Goal: Navigation & Orientation: Find specific page/section

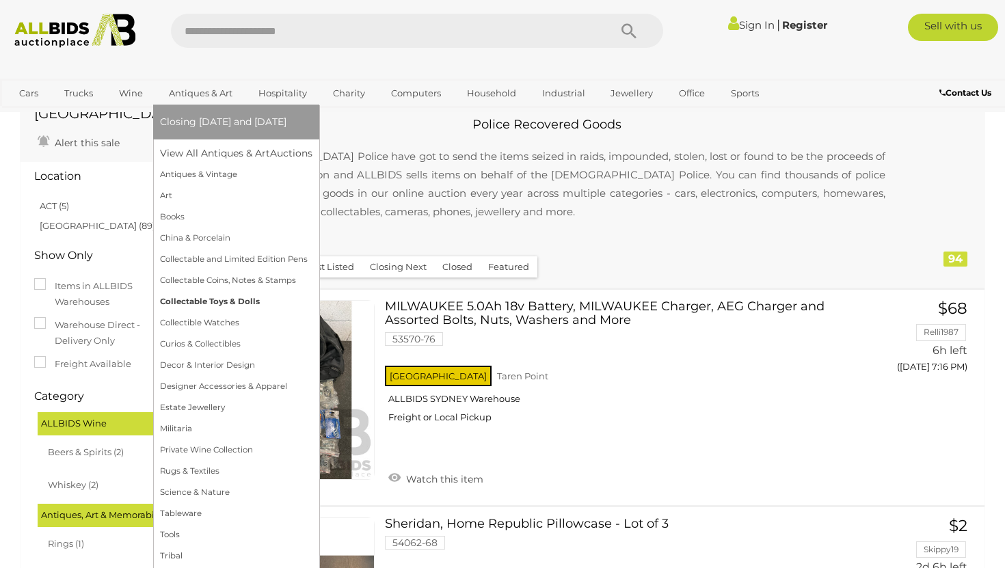
scroll to position [59, 0]
click at [193, 407] on link "Estate Jewellery" at bounding box center [236, 407] width 152 height 21
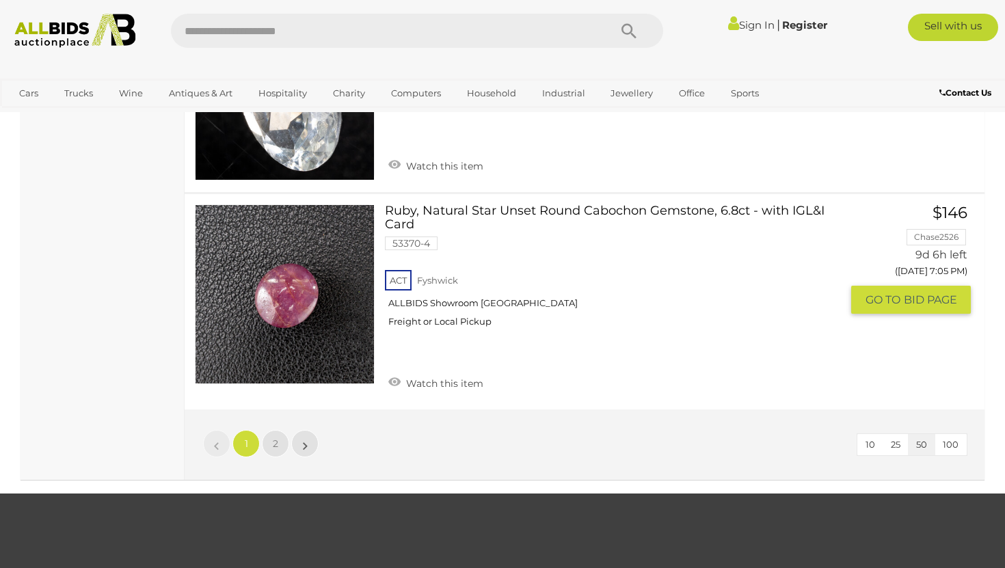
scroll to position [10235, 0]
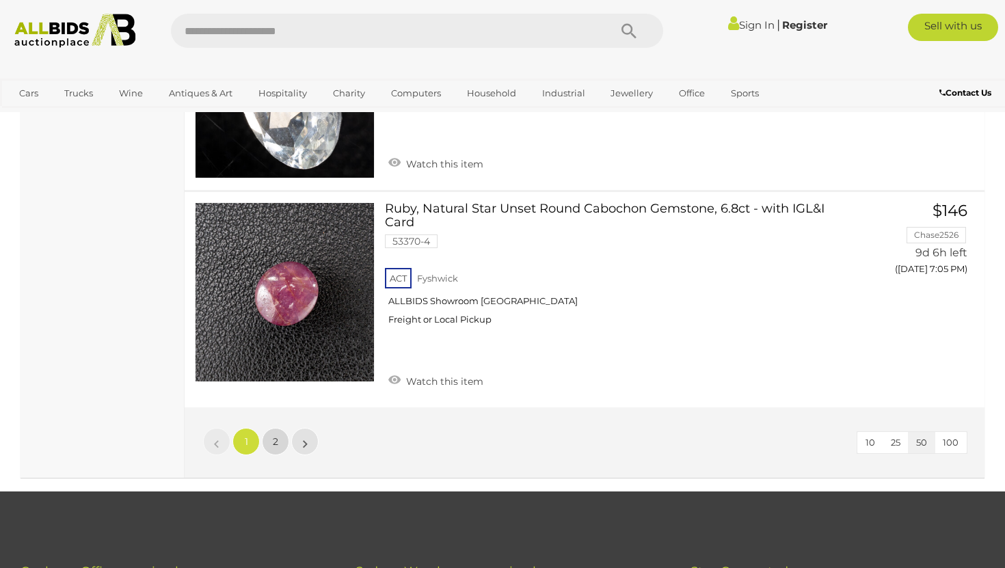
click at [278, 436] on span "2" at bounding box center [275, 442] width 5 height 12
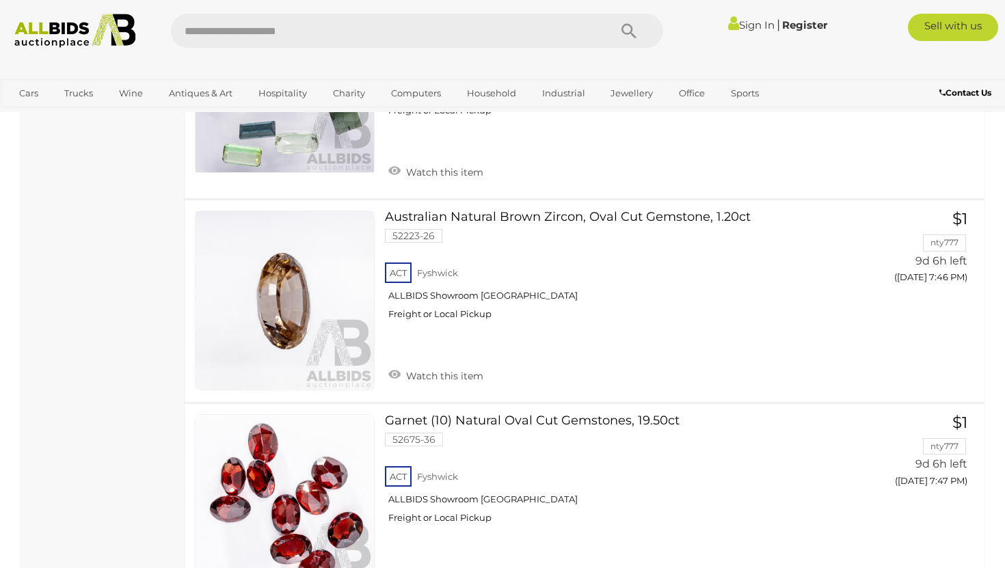
scroll to position [8168, 0]
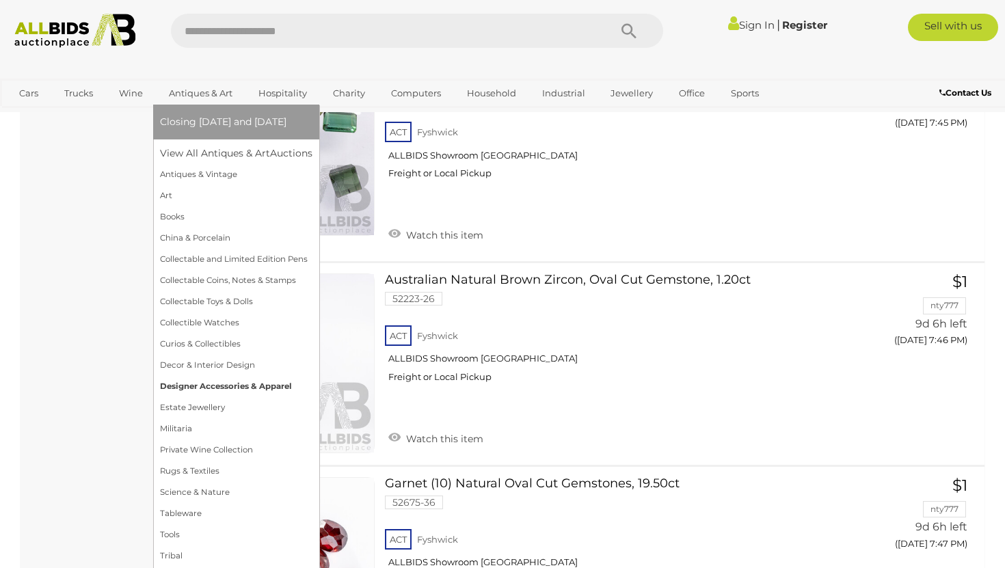
click at [204, 386] on link "Designer Accessories & Apparel" at bounding box center [236, 386] width 152 height 21
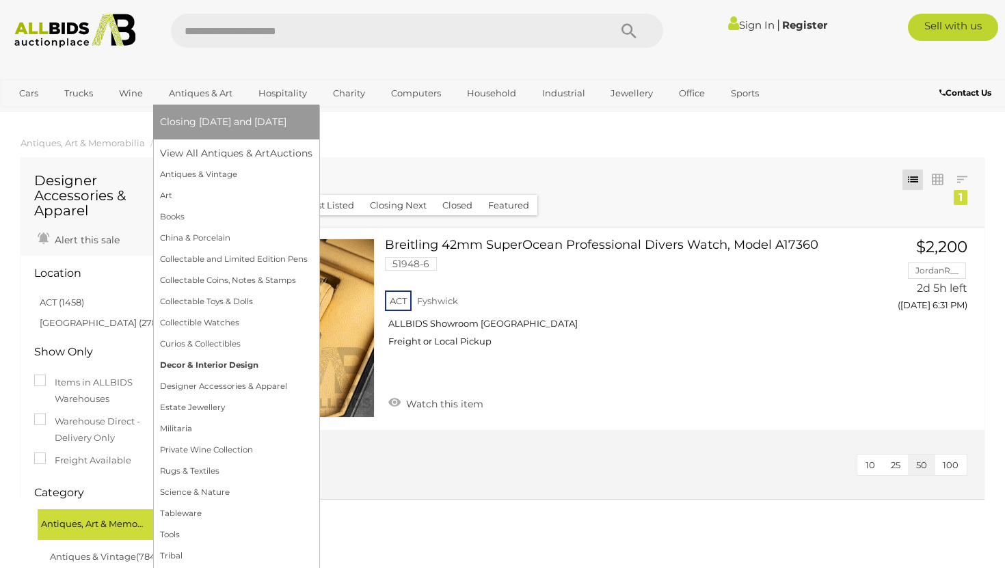
click at [196, 369] on link "Decor & Interior Design" at bounding box center [236, 365] width 152 height 21
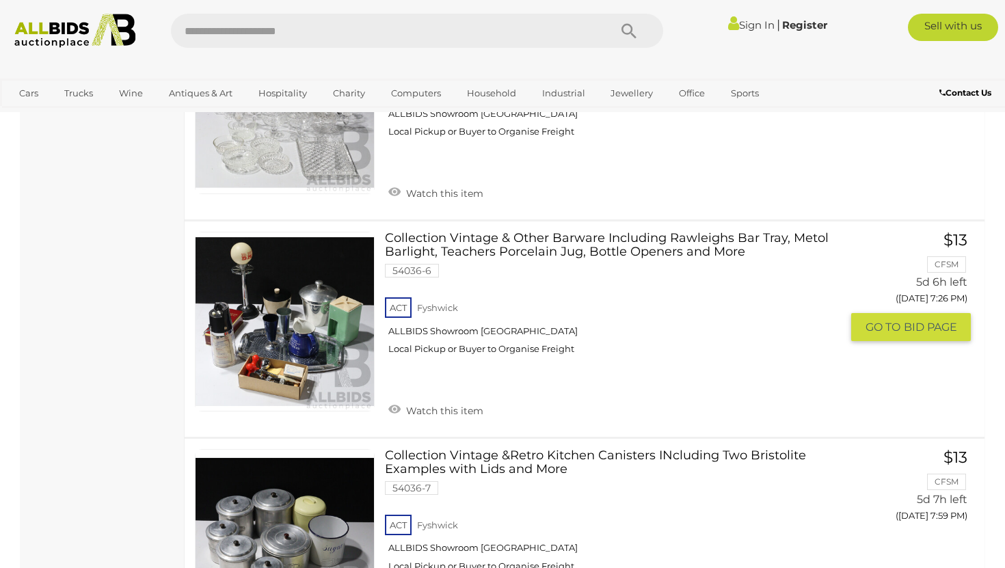
scroll to position [9119, 0]
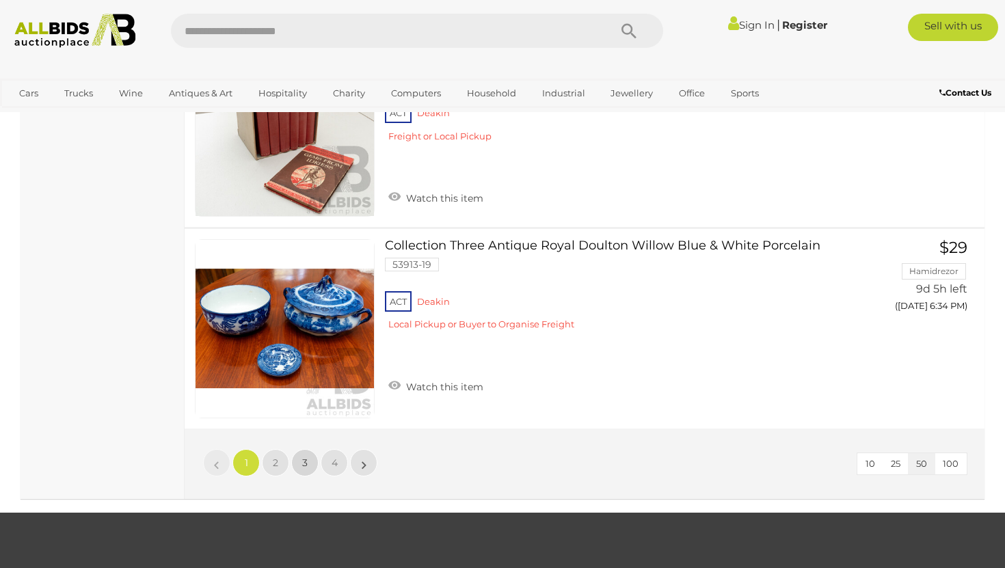
click at [304, 457] on span "3" at bounding box center [304, 463] width 5 height 12
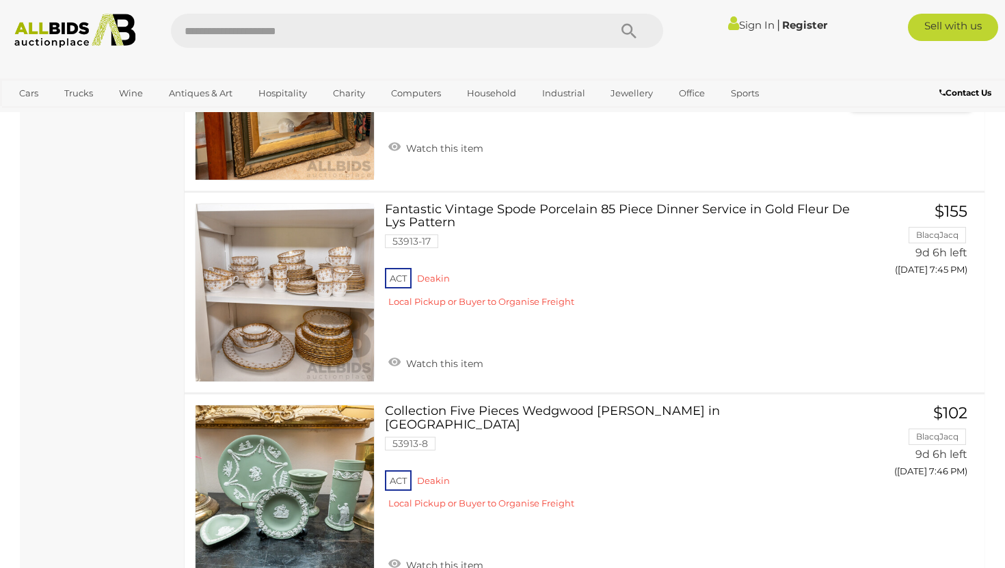
scroll to position [2925, 0]
